Goal: Register for event/course

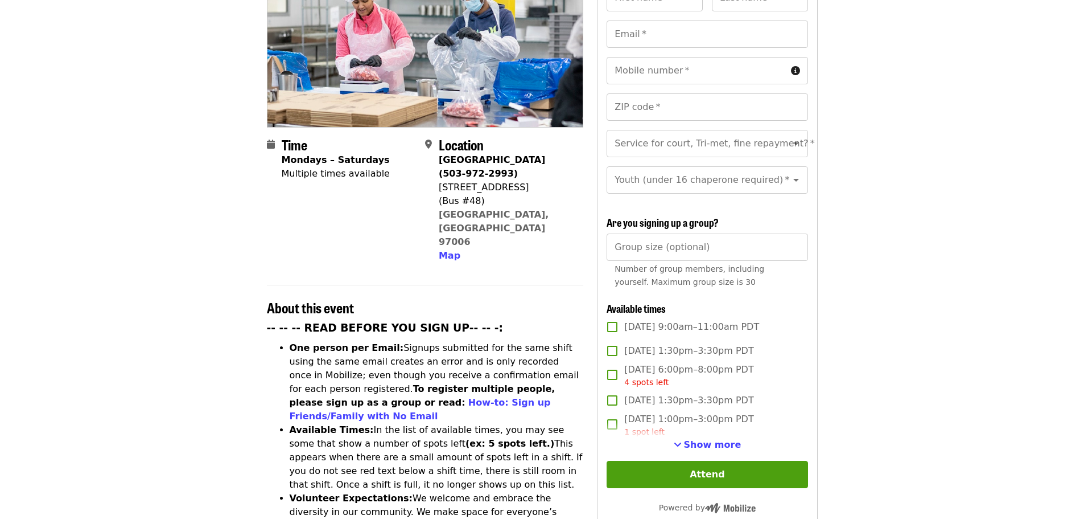
scroll to position [171, 0]
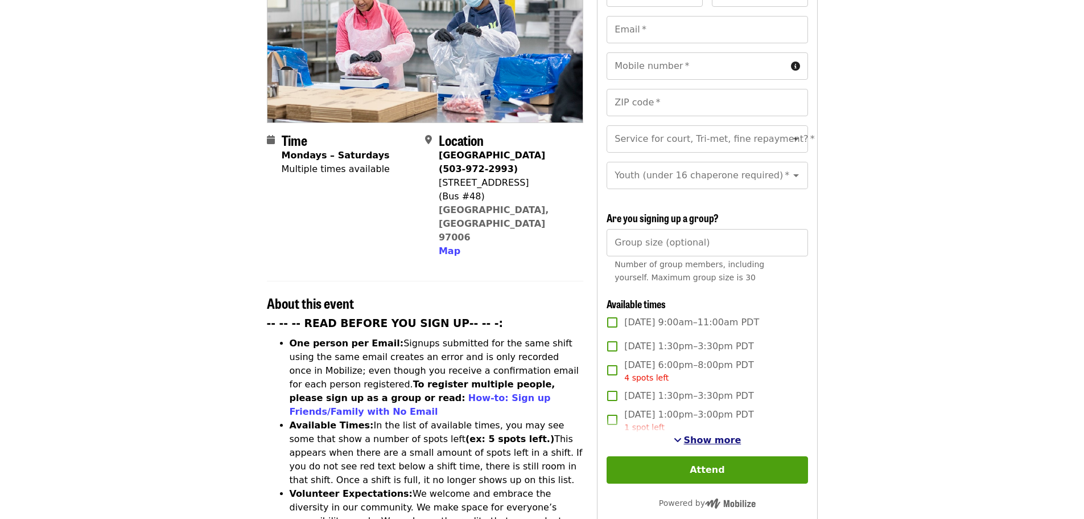
click at [730, 439] on span "Show more" at bounding box center [712, 439] width 57 height 11
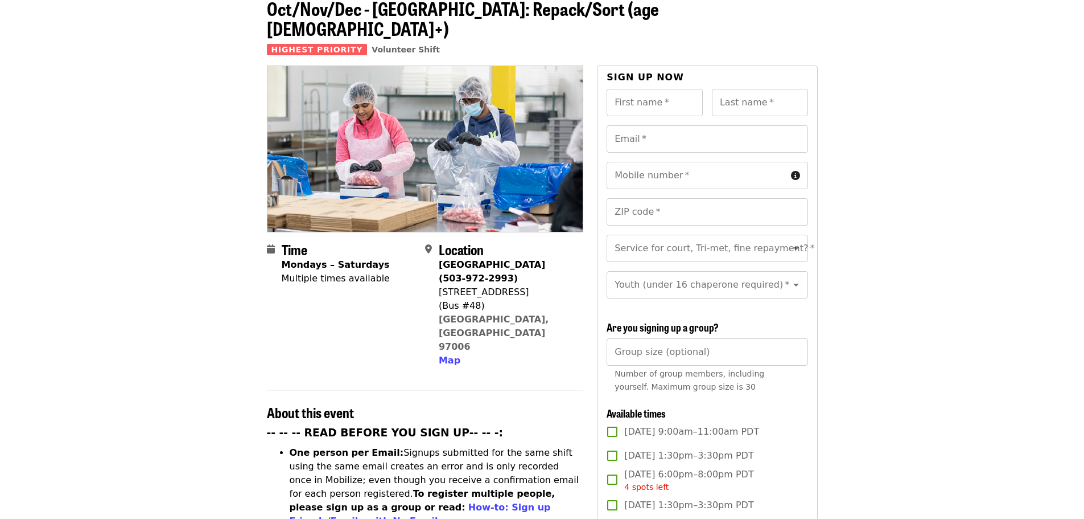
scroll to position [0, 0]
